Goal: Book appointment/travel/reservation

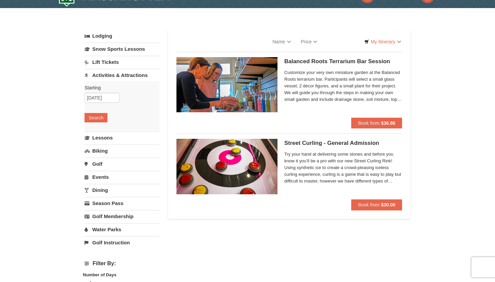
select select "10"
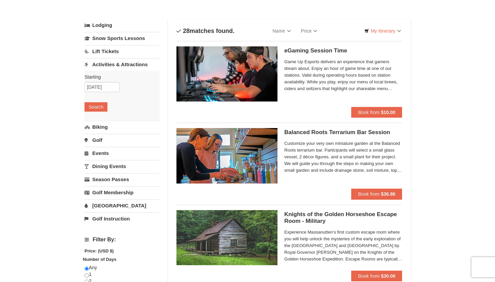
scroll to position [26, 0]
click at [126, 40] on link "Snow Sports Lessons" at bounding box center [121, 38] width 75 height 12
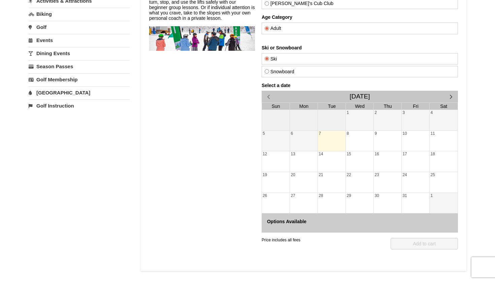
scroll to position [83, 0]
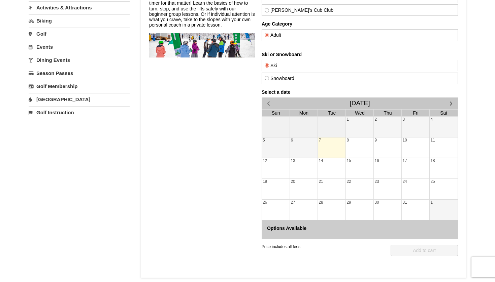
click at [452, 102] on span "button" at bounding box center [450, 103] width 7 height 7
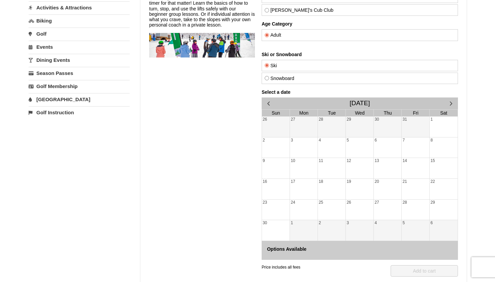
click at [452, 102] on span "button" at bounding box center [450, 103] width 7 height 7
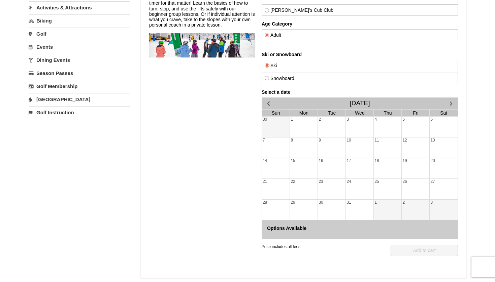
click at [452, 102] on span "button" at bounding box center [450, 103] width 7 height 7
click at [432, 202] on div "31" at bounding box center [444, 210] width 28 height 21
click at [415, 207] on div "30" at bounding box center [416, 210] width 28 height 21
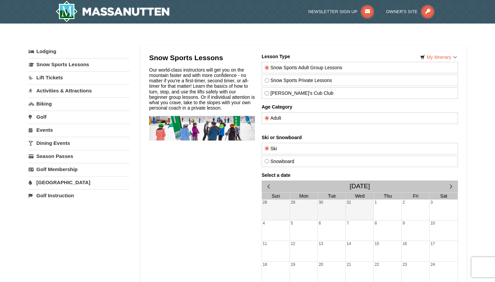
scroll to position [0, 0]
